Goal: Check status

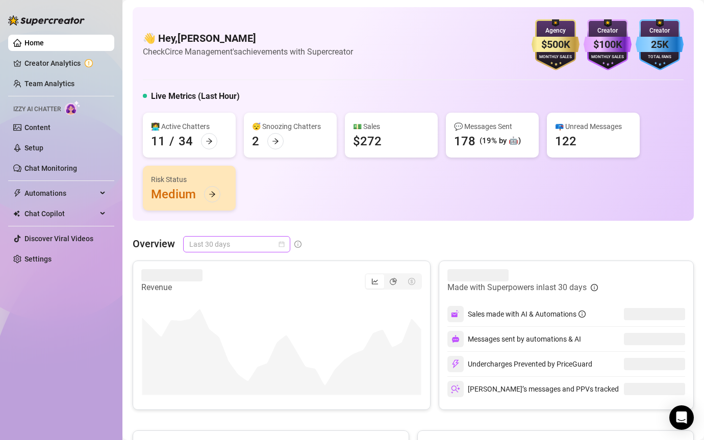
click at [239, 245] on span "Last 30 days" at bounding box center [236, 244] width 95 height 15
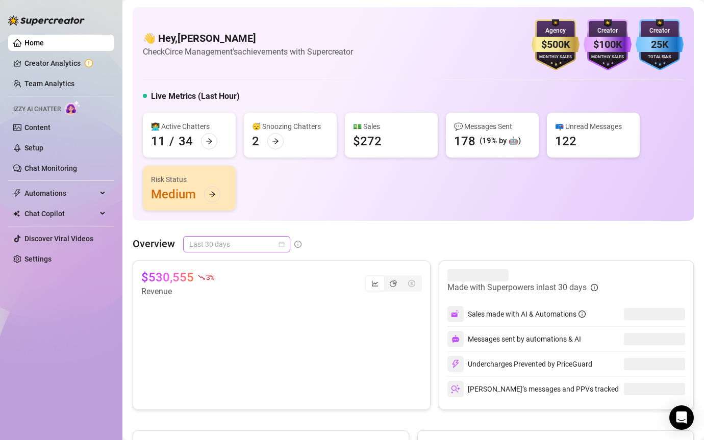
click at [255, 247] on span "Last 30 days" at bounding box center [236, 244] width 95 height 15
click at [247, 238] on span "Last 30 days" at bounding box center [236, 244] width 95 height 15
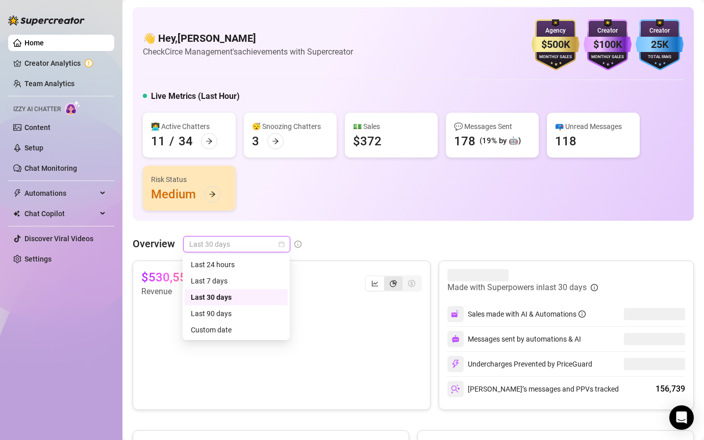
click at [388, 284] on div "segmented control" at bounding box center [393, 283] width 18 height 14
click at [387, 278] on input "segmented control" at bounding box center [387, 278] width 0 height 0
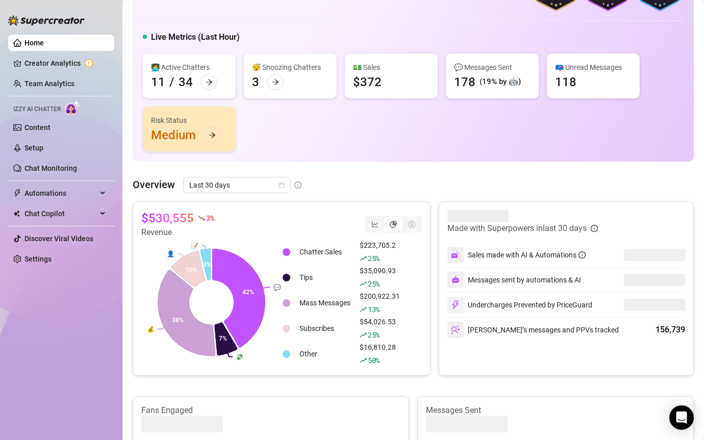
scroll to position [74, 0]
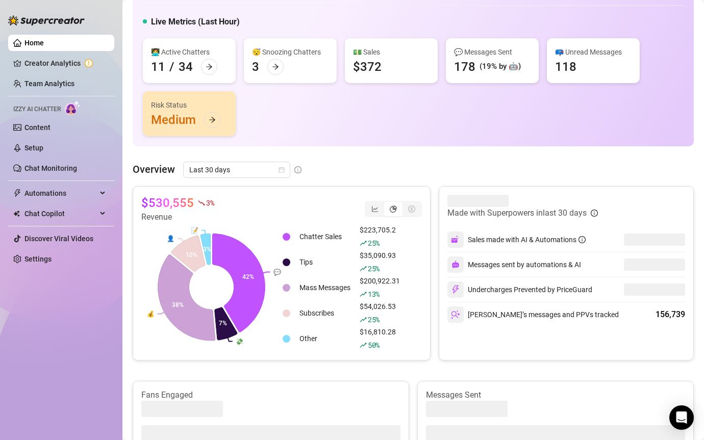
click at [240, 161] on div "👋 Hey, [PERSON_NAME] Check Circe Management's achievements with Supercreator $5…" at bounding box center [413, 378] width 561 height 890
click at [240, 173] on span "Last 30 days" at bounding box center [236, 169] width 95 height 15
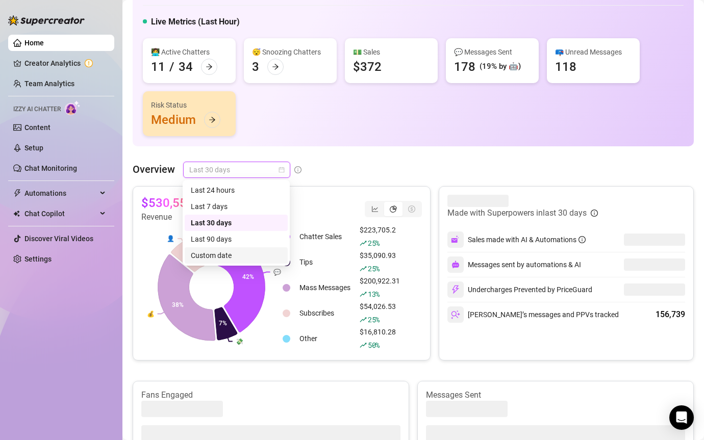
click at [219, 258] on div "Custom date" at bounding box center [236, 255] width 91 height 11
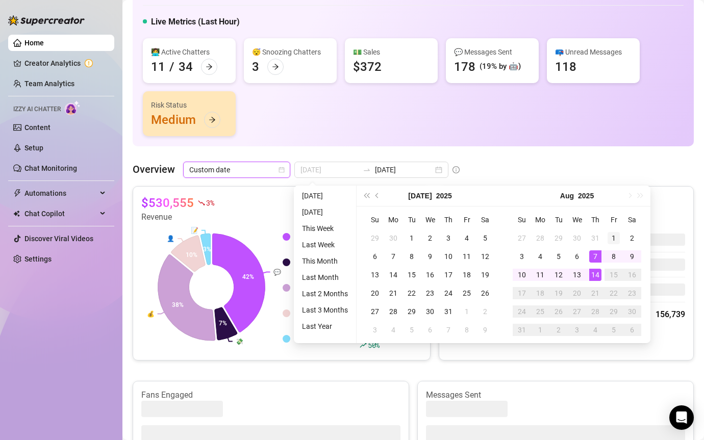
type input "[DATE]"
click at [611, 236] on div "1" at bounding box center [613, 238] width 12 height 12
type input "[DATE]"
click at [553, 275] on div "12" at bounding box center [558, 275] width 12 height 12
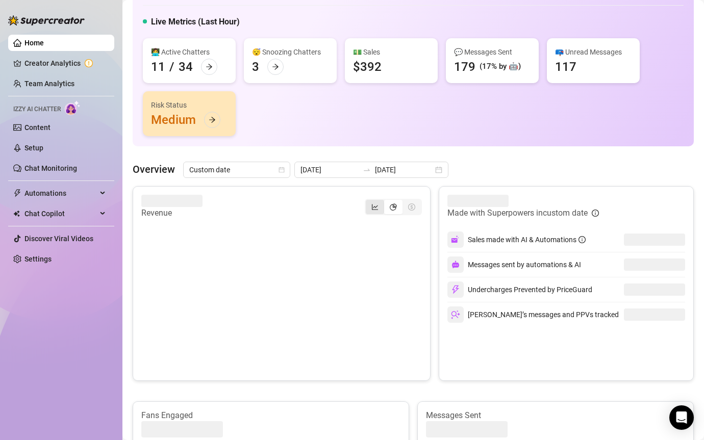
click at [373, 204] on icon "line-chart" at bounding box center [374, 206] width 7 height 7
click at [368, 201] on input "segmented control" at bounding box center [368, 201] width 0 height 0
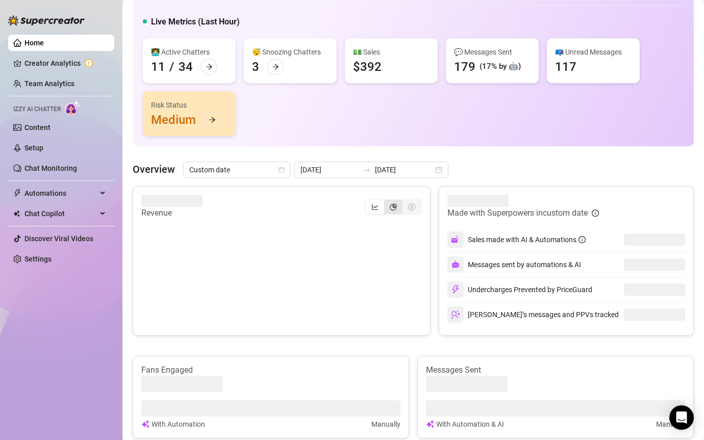
click at [392, 207] on icon "pie-chart" at bounding box center [393, 206] width 7 height 7
click at [387, 201] on input "segmented control" at bounding box center [387, 201] width 0 height 0
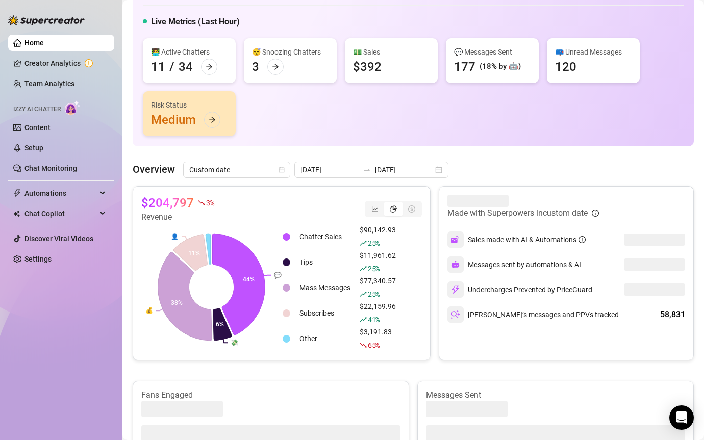
click at [465, 142] on div "👋 Hey, [PERSON_NAME] Check Circe Management's achievements with Supercreator $5…" at bounding box center [413, 40] width 561 height 214
click at [363, 166] on icon "swap-right" at bounding box center [367, 170] width 8 height 8
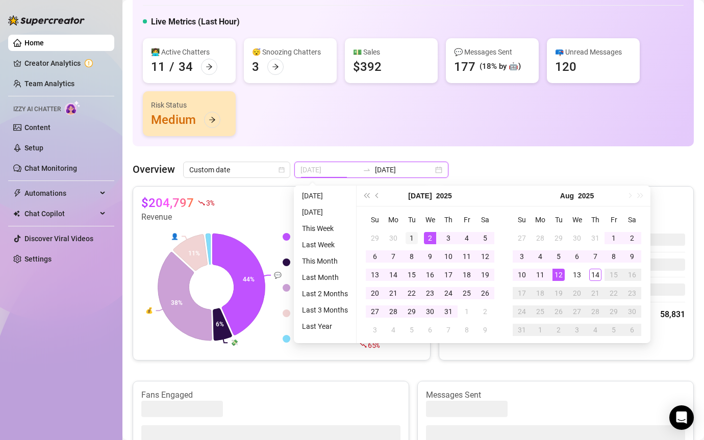
type input "[DATE]"
click at [417, 232] on div "1" at bounding box center [411, 238] width 12 height 12
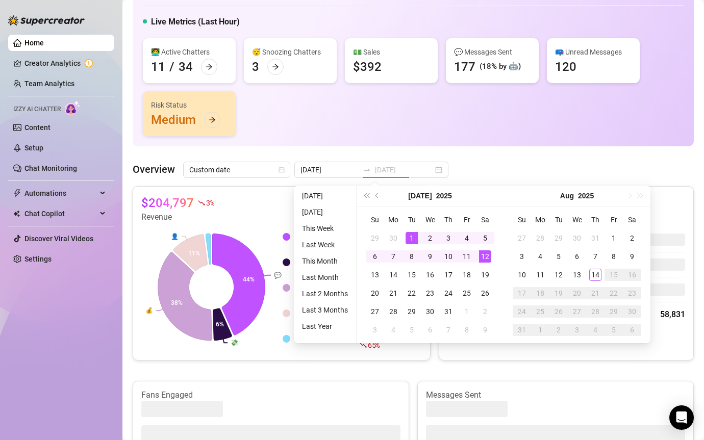
click at [492, 259] on td "12" at bounding box center [485, 256] width 18 height 18
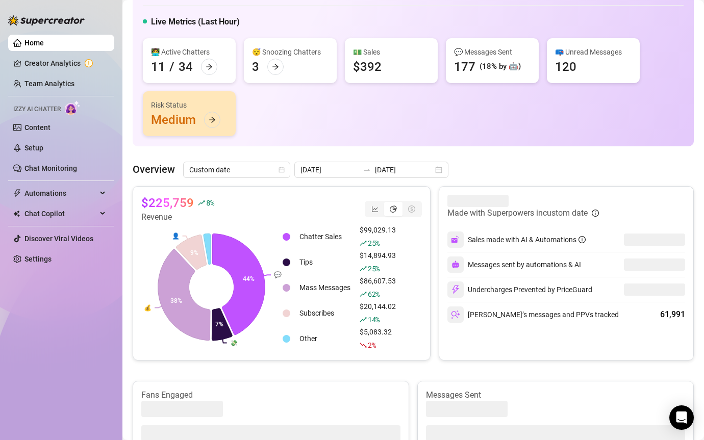
click at [546, 164] on div "Overview Custom date [DATE] [DATE]" at bounding box center [413, 170] width 561 height 16
click at [375, 172] on input "[DATE]" at bounding box center [404, 169] width 58 height 11
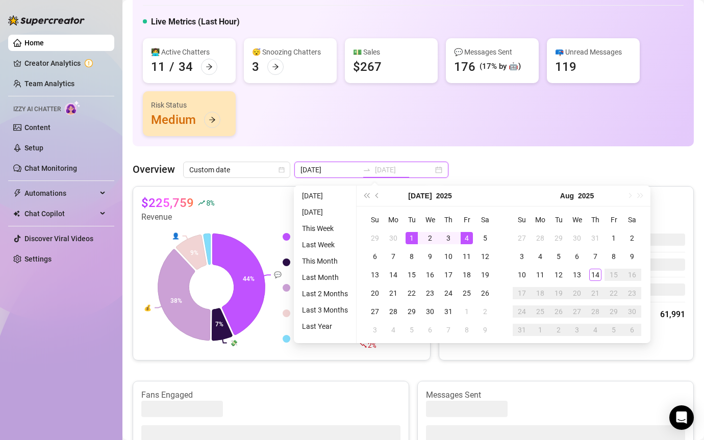
type input "[DATE]"
click at [410, 229] on td "1" at bounding box center [411, 238] width 18 height 18
click at [372, 275] on div "13" at bounding box center [375, 275] width 12 height 12
type input "[DATE]"
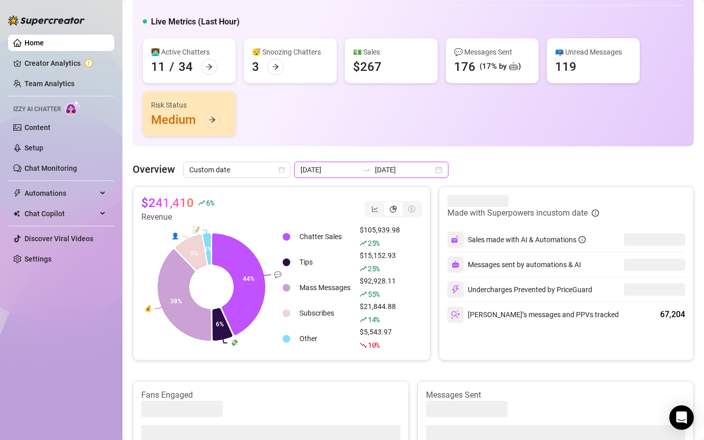
click at [400, 172] on input "[DATE]" at bounding box center [404, 169] width 58 height 11
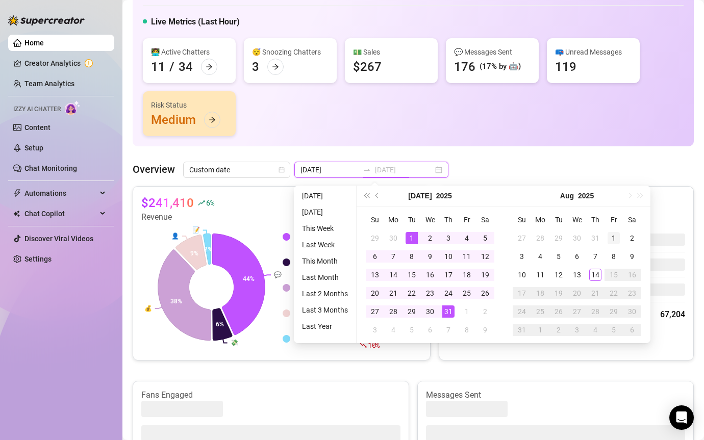
type input "[DATE]"
click at [613, 236] on div "1" at bounding box center [613, 238] width 12 height 12
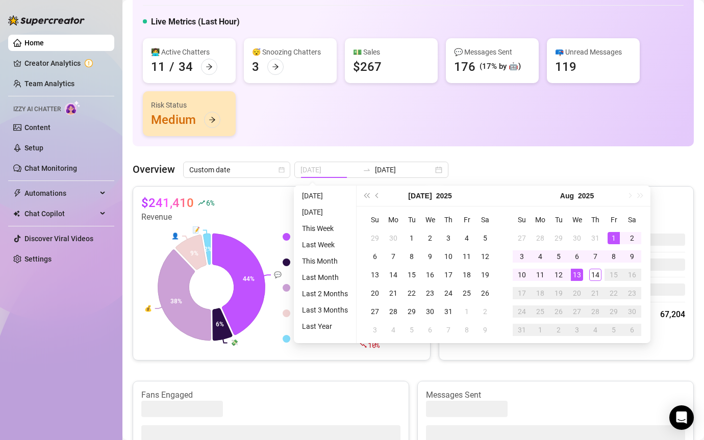
click at [574, 271] on div "13" at bounding box center [577, 275] width 12 height 12
type input "[DATE]"
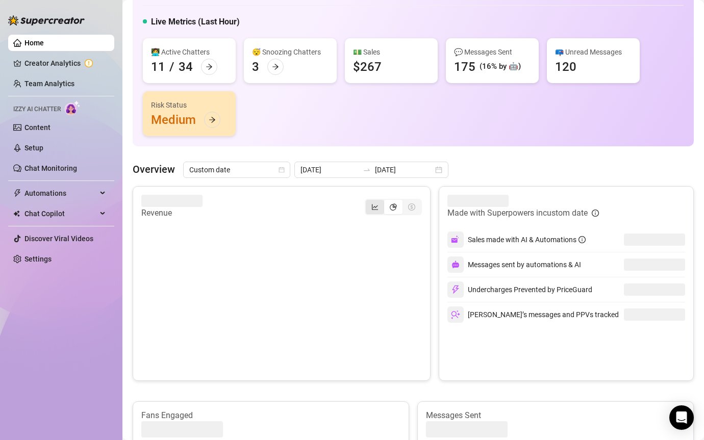
click at [371, 205] on icon "line-chart" at bounding box center [374, 206] width 7 height 7
click at [368, 201] on input "segmented control" at bounding box center [368, 201] width 0 height 0
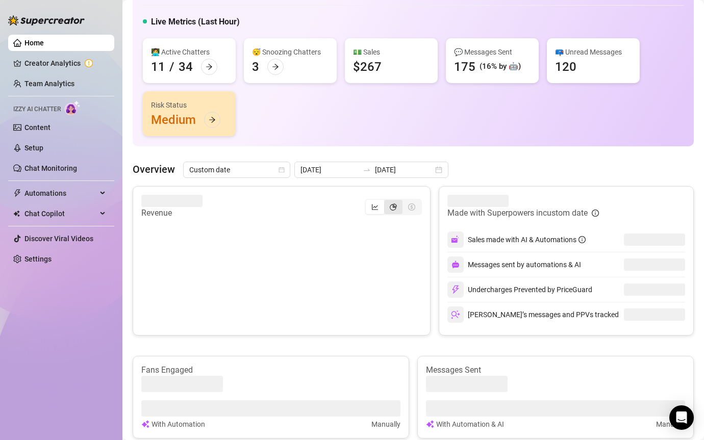
click at [388, 209] on div "segmented control" at bounding box center [393, 207] width 18 height 14
click at [387, 201] on input "segmented control" at bounding box center [387, 201] width 0 height 0
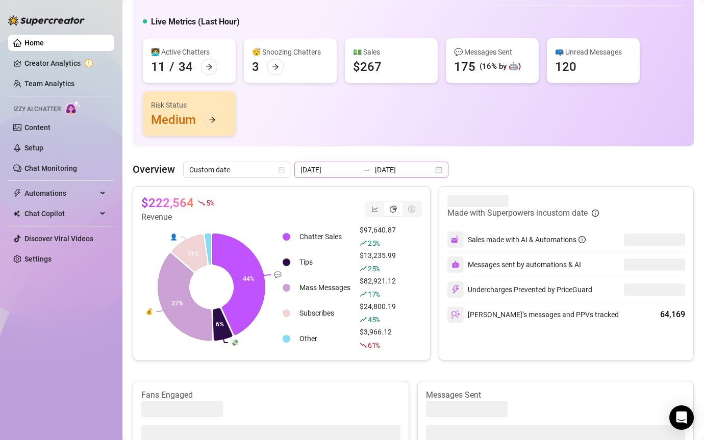
click at [358, 170] on div at bounding box center [366, 170] width 16 height 8
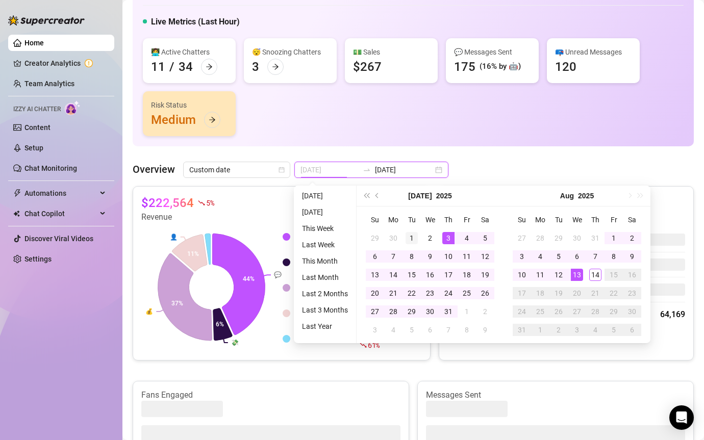
type input "[DATE]"
click at [412, 237] on div "1" at bounding box center [411, 238] width 12 height 12
type input "[DATE]"
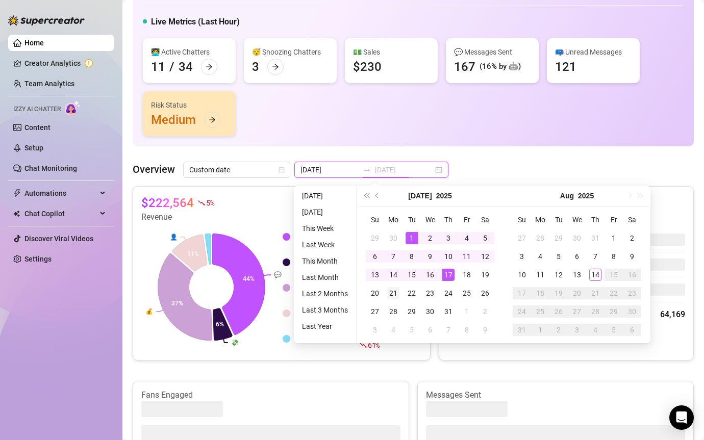
type input "[DATE]"
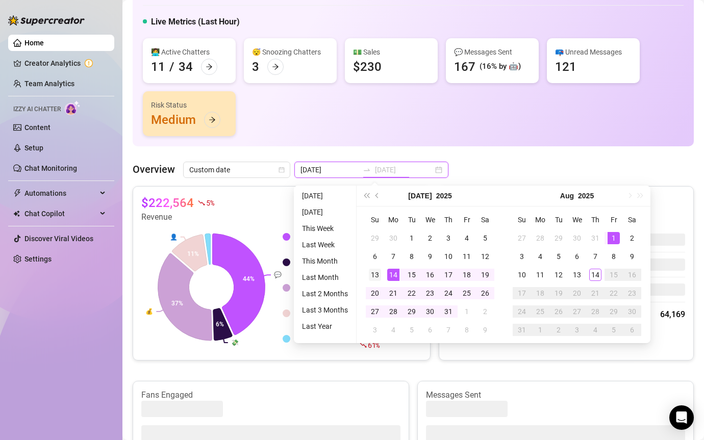
type input "[DATE]"
click at [376, 273] on div "13" at bounding box center [375, 275] width 12 height 12
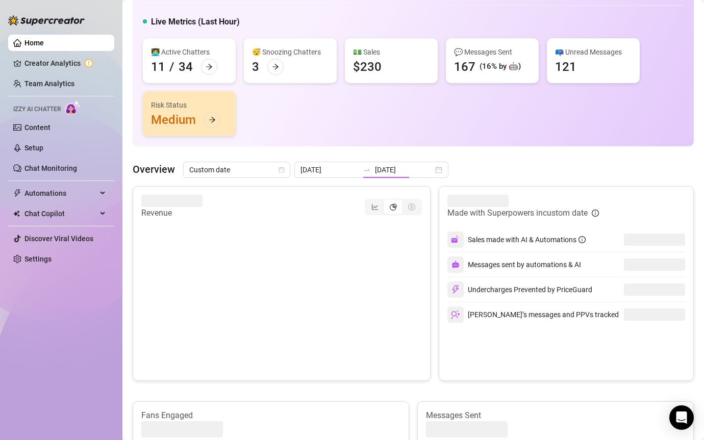
type input "[DATE]"
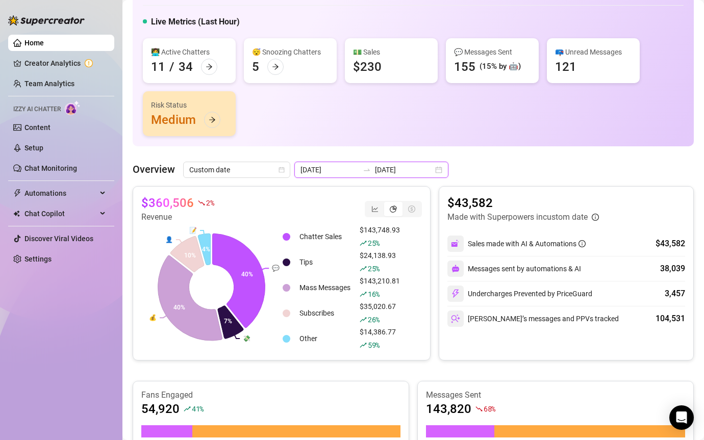
click at [375, 175] on input "[DATE]" at bounding box center [404, 169] width 58 height 11
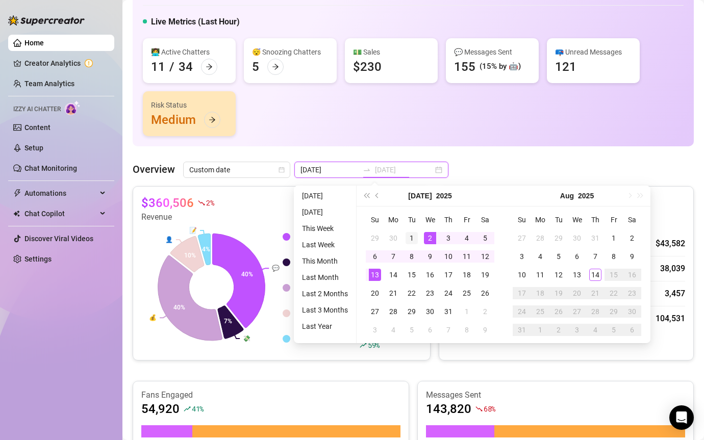
type input "[DATE]"
click at [416, 234] on div "1" at bounding box center [411, 238] width 12 height 12
click at [378, 274] on div "13" at bounding box center [375, 275] width 12 height 12
type input "[DATE]"
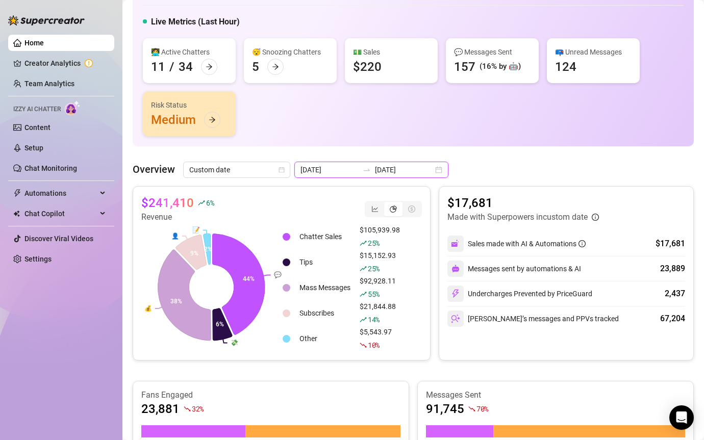
click at [339, 164] on input "[DATE]" at bounding box center [329, 169] width 58 height 11
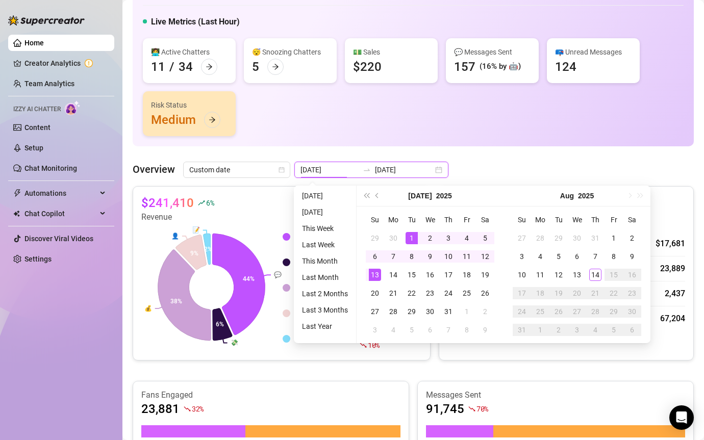
type input "[DATE]"
click at [406, 240] on div "1" at bounding box center [411, 238] width 12 height 12
click at [378, 271] on div "13" at bounding box center [375, 275] width 12 height 12
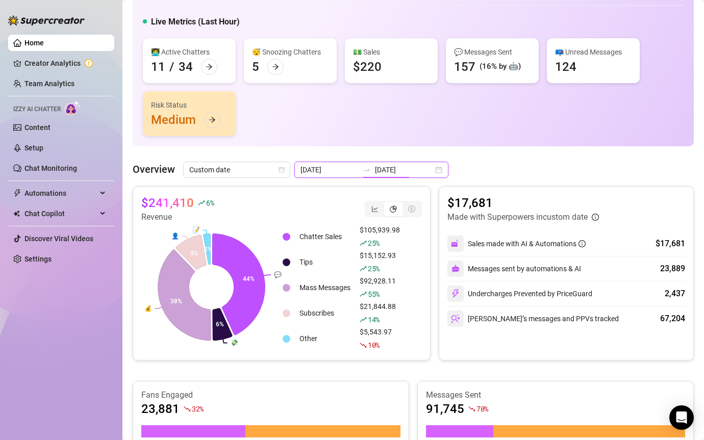
click at [391, 174] on input "[DATE]" at bounding box center [404, 169] width 58 height 11
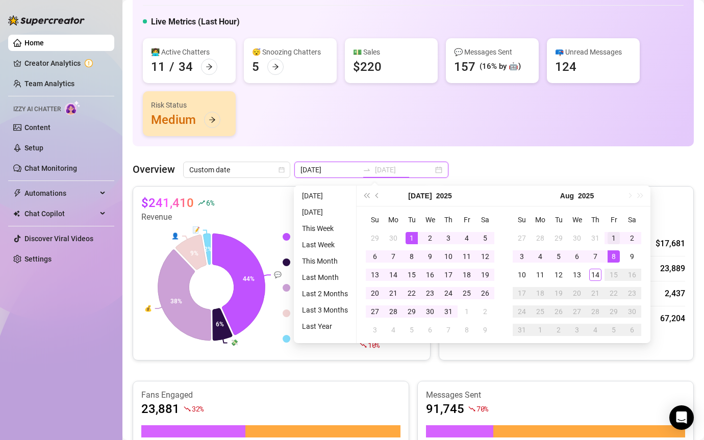
type input "[DATE]"
click at [612, 232] on div "1" at bounding box center [613, 238] width 12 height 12
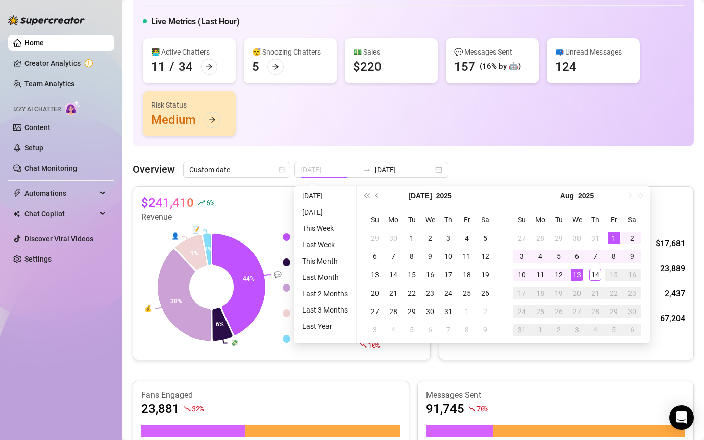
click at [577, 272] on div "13" at bounding box center [577, 275] width 12 height 12
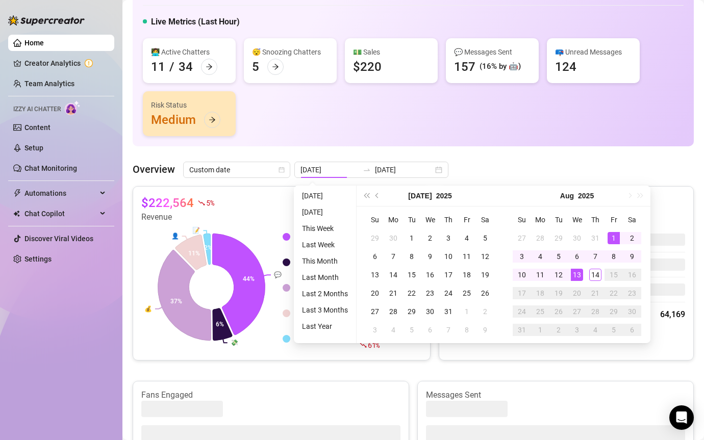
type input "[DATE]"
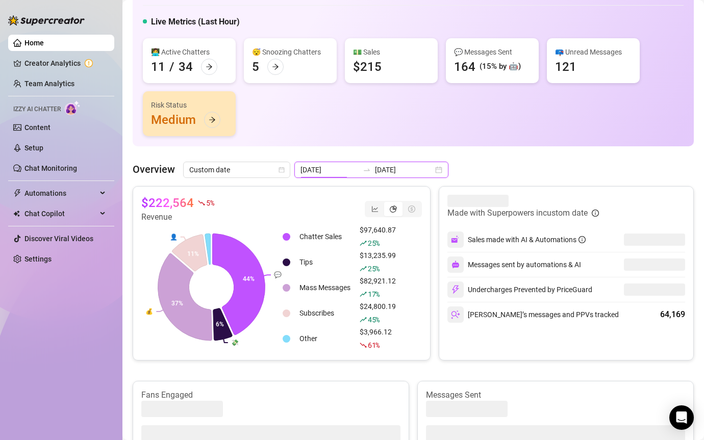
click at [339, 167] on input "[DATE]" at bounding box center [329, 169] width 58 height 11
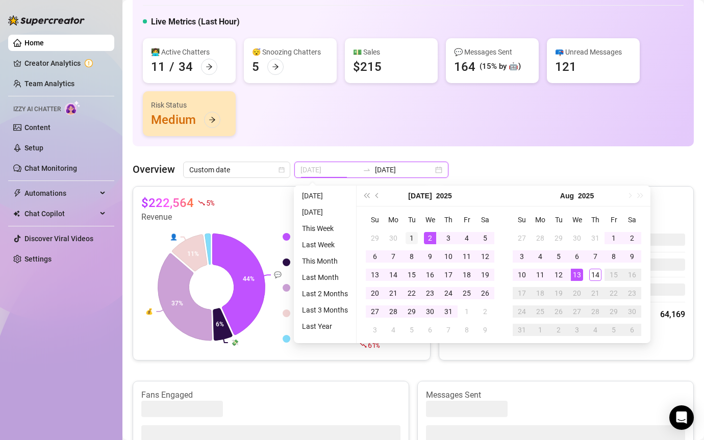
type input "[DATE]"
click at [412, 234] on div "1" at bounding box center [411, 238] width 12 height 12
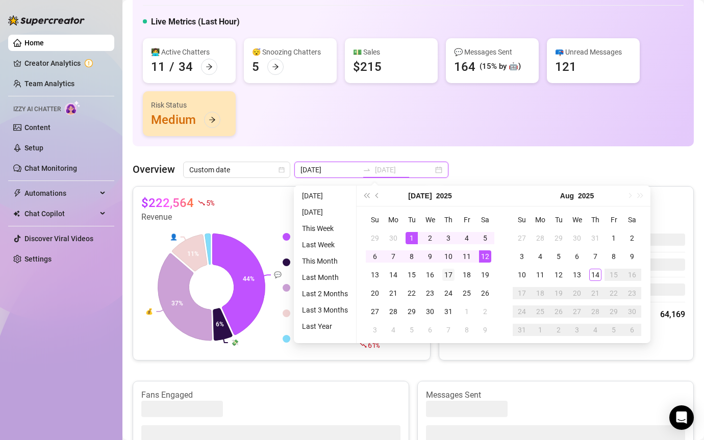
type input "[DATE]"
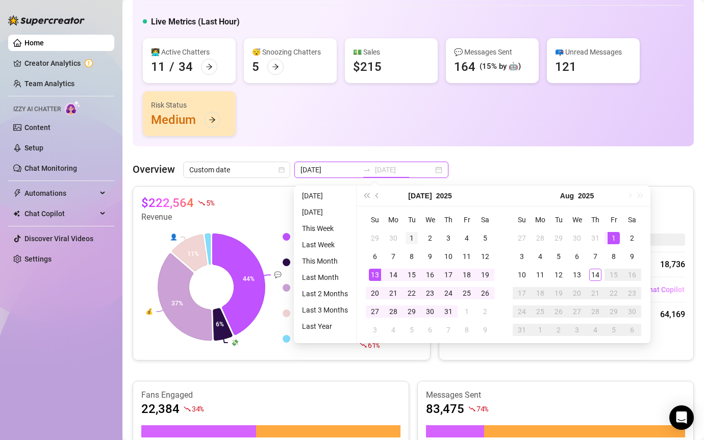
type input "[DATE]"
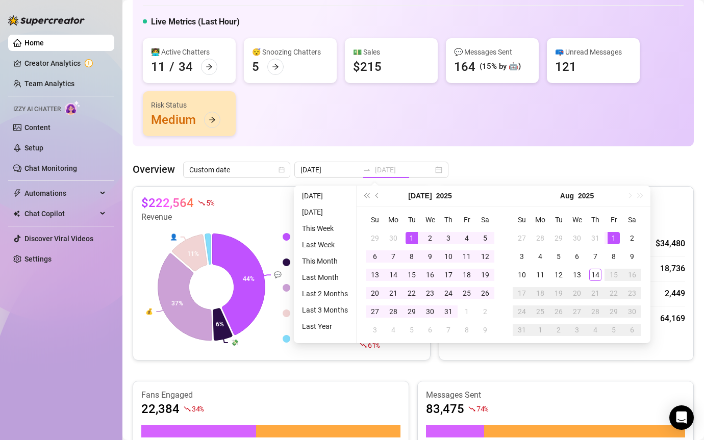
click at [409, 241] on div "1" at bounding box center [411, 238] width 12 height 12
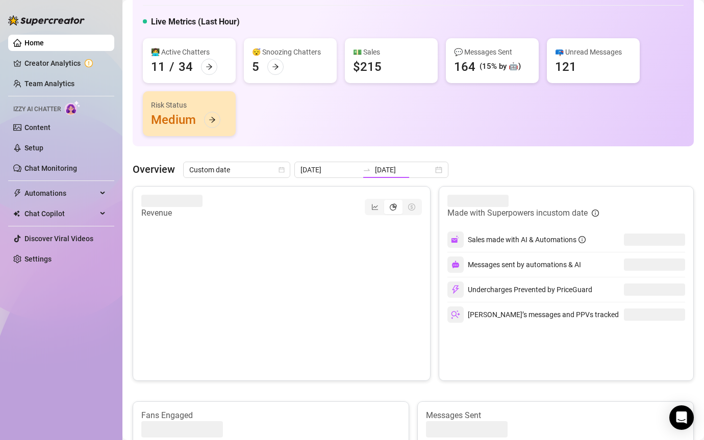
type input "[DATE]"
click at [388, 177] on div "[DATE] [DATE]" at bounding box center [371, 170] width 154 height 16
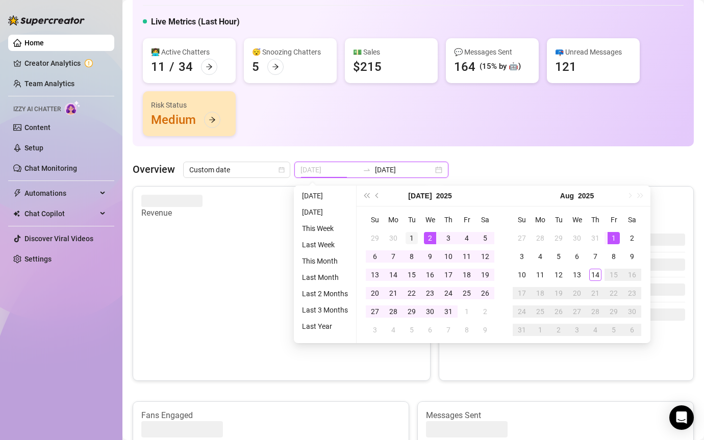
type input "[DATE]"
click at [405, 235] on div "1" at bounding box center [411, 238] width 12 height 12
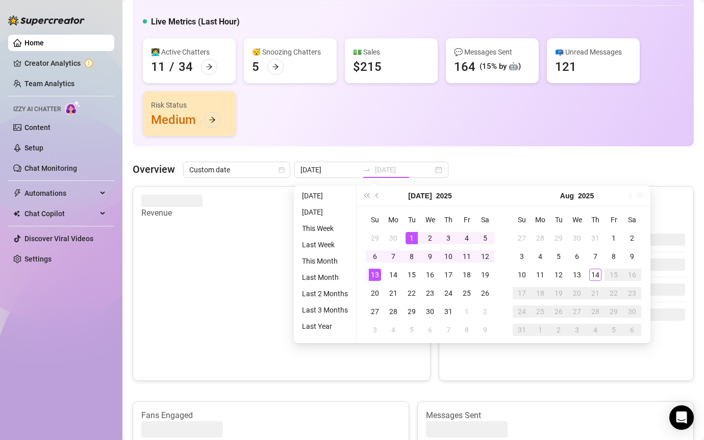
click at [369, 275] on div "13" at bounding box center [375, 275] width 12 height 12
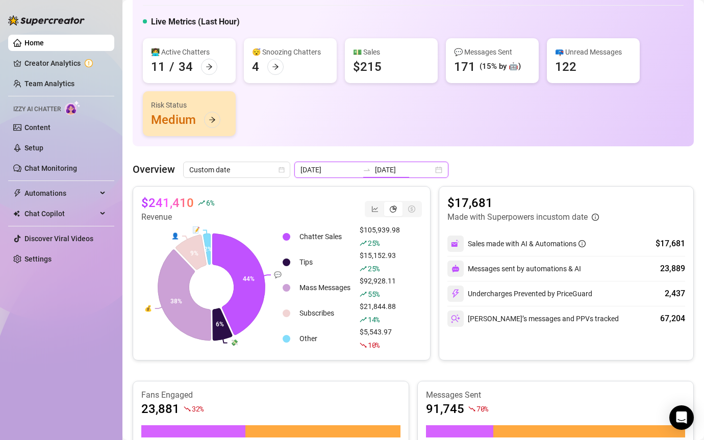
click at [375, 174] on input "[DATE]" at bounding box center [404, 169] width 58 height 11
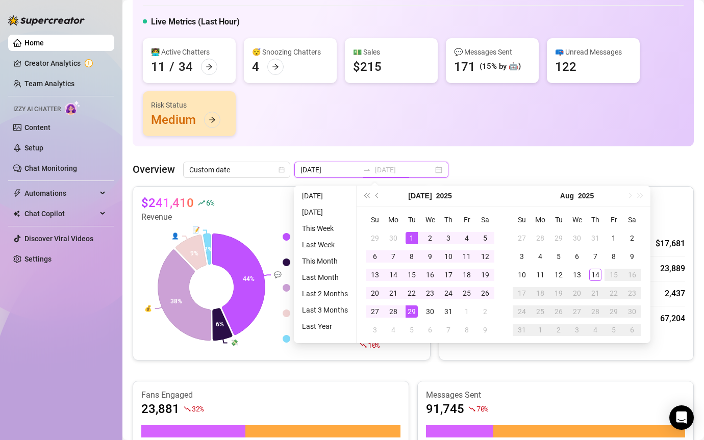
type input "[DATE]"
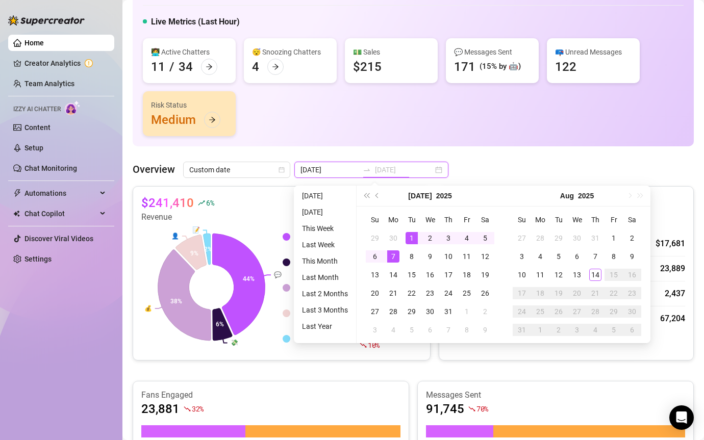
type input "[DATE]"
click at [406, 238] on div "1" at bounding box center [411, 238] width 12 height 12
click at [370, 267] on td "13" at bounding box center [375, 275] width 18 height 18
type input "[DATE]"
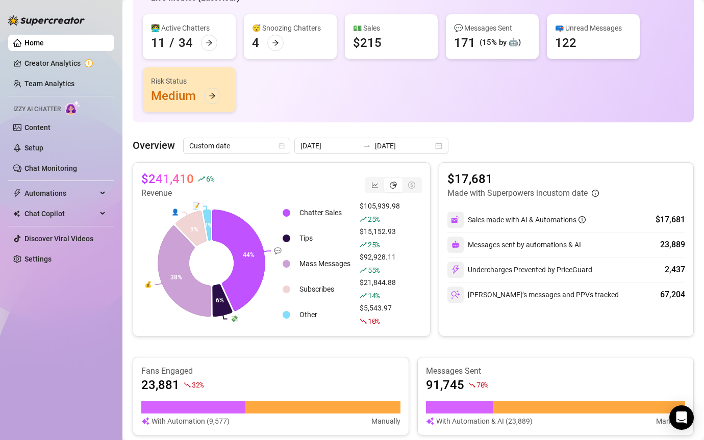
scroll to position [99, 0]
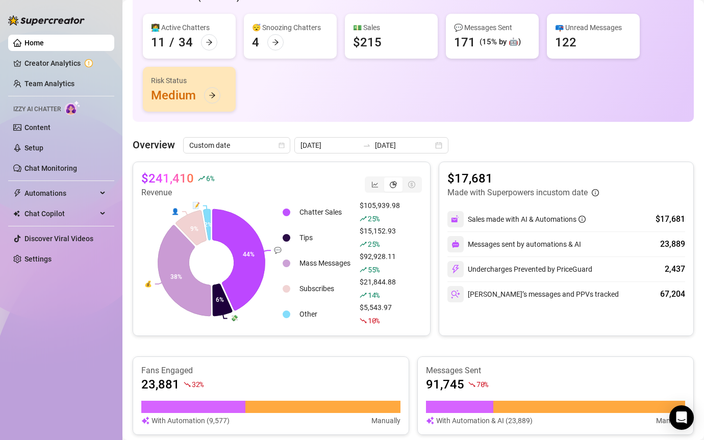
click at [321, 350] on div "$241,410 6 % Revenue 💬 💸 💰 👤 📝 44% 6% 38% 9% 2% Chatter Sales $105,939.98 25 % …" at bounding box center [413, 392] width 561 height 460
click at [363, 146] on icon "swap-right" at bounding box center [367, 145] width 8 height 8
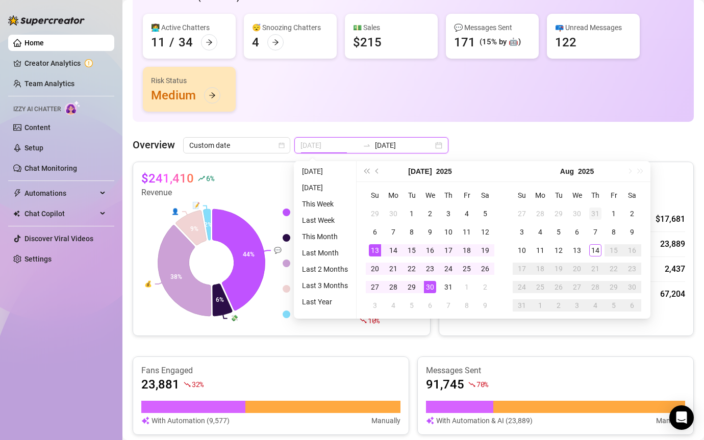
type input "[DATE]"
click at [600, 214] on div "31" at bounding box center [595, 214] width 12 height 12
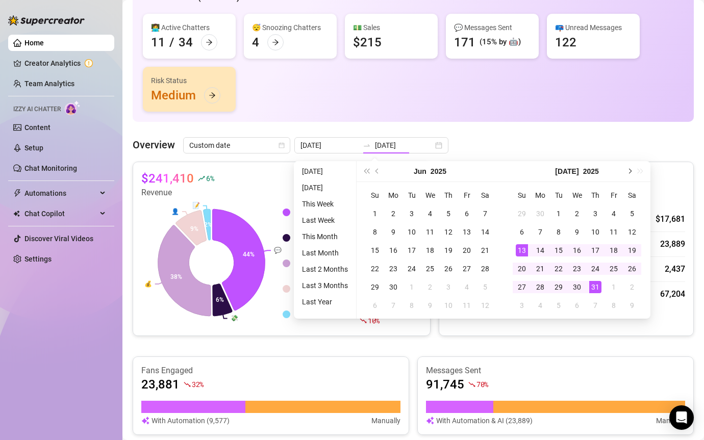
click at [629, 170] on span "Next month (PageDown)" at bounding box center [628, 171] width 5 height 5
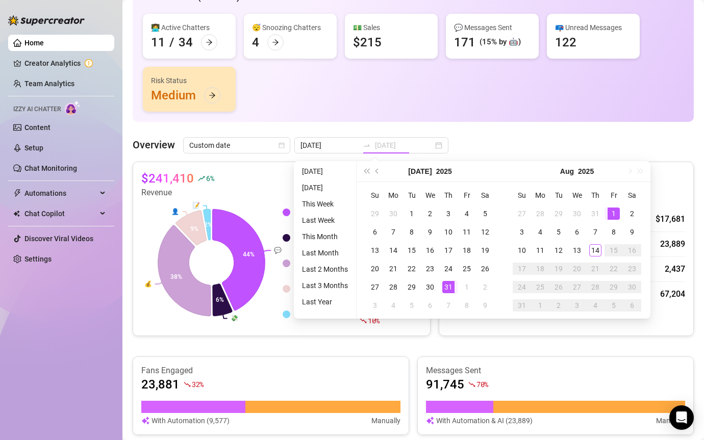
click at [612, 209] on div "1" at bounding box center [613, 214] width 12 height 12
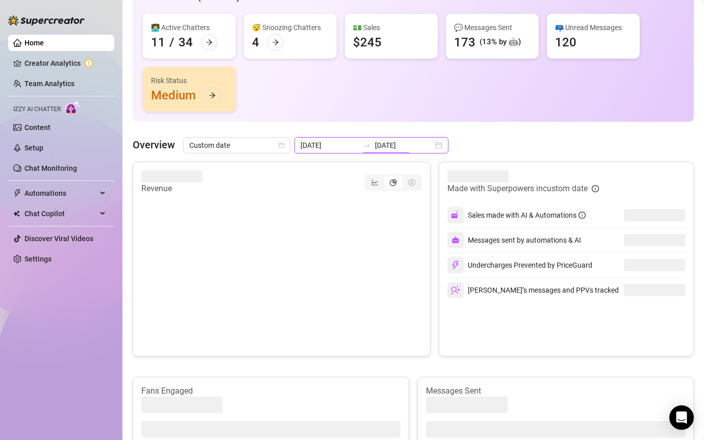
click at [383, 142] on input "[DATE]" at bounding box center [404, 145] width 58 height 11
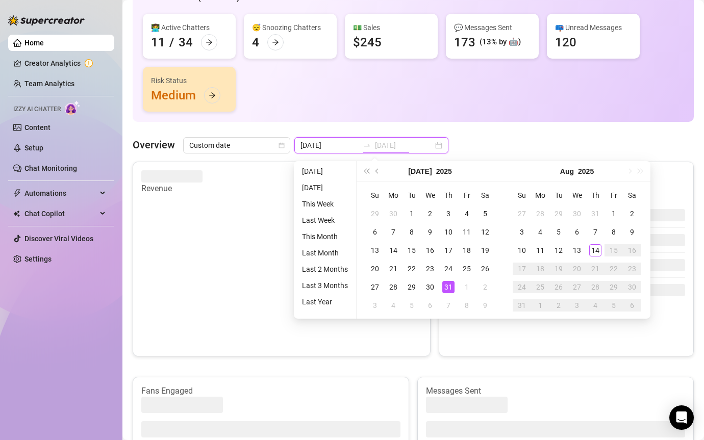
type input "[DATE]"
click at [612, 210] on div "1" at bounding box center [613, 214] width 12 height 12
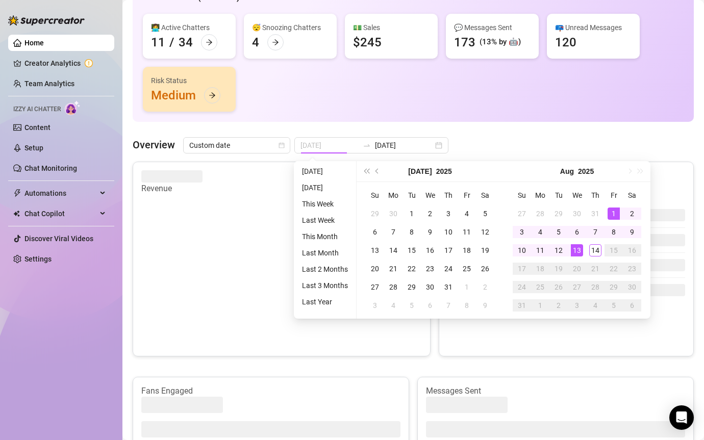
click at [572, 249] on div "13" at bounding box center [577, 250] width 12 height 12
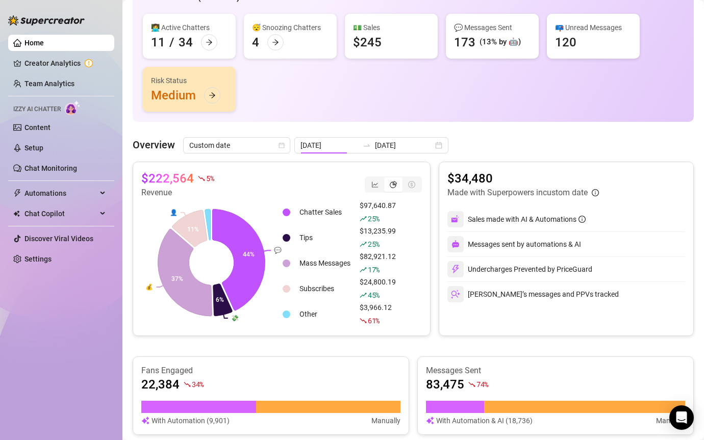
type input "[DATE]"
